Goal: Check status

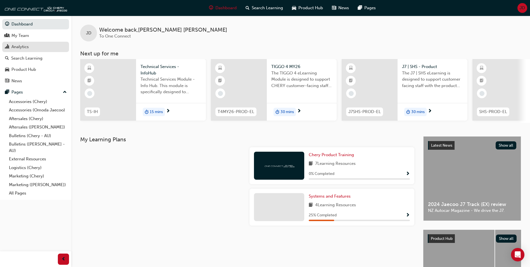
click at [34, 47] on div "Analytics" at bounding box center [35, 46] width 61 height 7
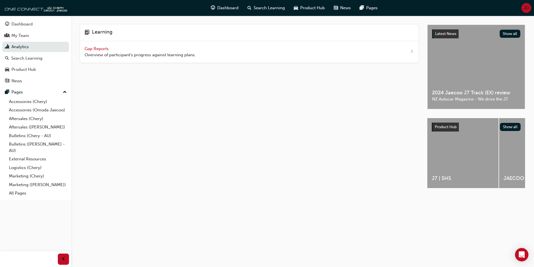
click at [99, 48] on span "Gap Reports" at bounding box center [97, 48] width 25 height 5
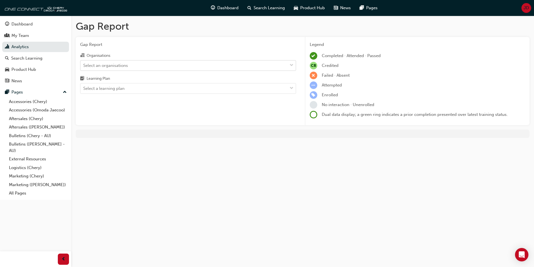
click at [128, 65] on div "Select an organisations" at bounding box center [183, 65] width 207 height 10
click at [84, 65] on input "Organisations Select an organisations" at bounding box center [83, 65] width 1 height 5
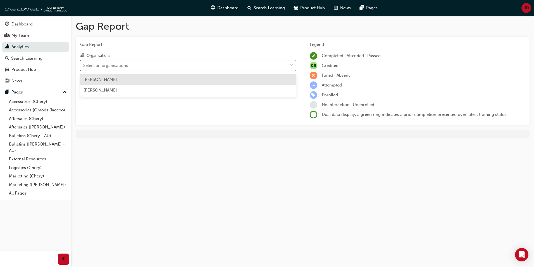
click at [121, 81] on div "[PERSON_NAME]" at bounding box center [188, 79] width 216 height 11
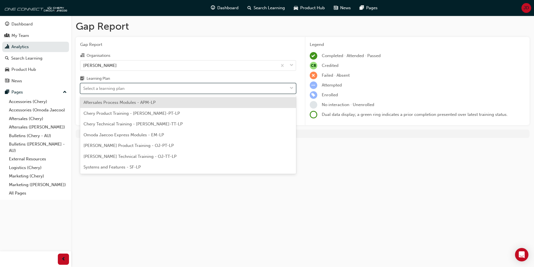
click at [121, 85] on div "Select a learning plan" at bounding box center [103, 88] width 41 height 6
click at [84, 86] on input "Learning Plan option Aftersales Process Modules - APM-LP focused, 1 of 7. 7 res…" at bounding box center [83, 88] width 1 height 5
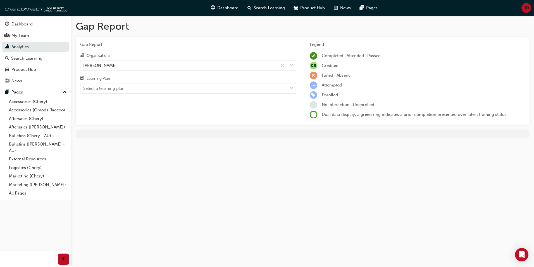
click at [134, 193] on div "Gap Report Gap Report Organisations [PERSON_NAME] Learning Plan Select a learni…" at bounding box center [267, 133] width 534 height 267
click at [25, 23] on div "Dashboard" at bounding box center [21, 24] width 21 height 6
